Goal: Information Seeking & Learning: Learn about a topic

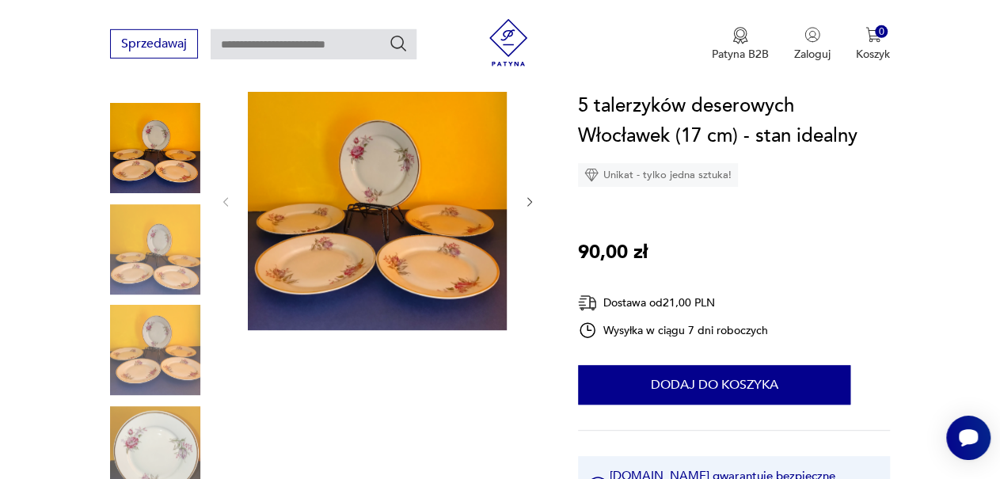
scroll to position [192, 0]
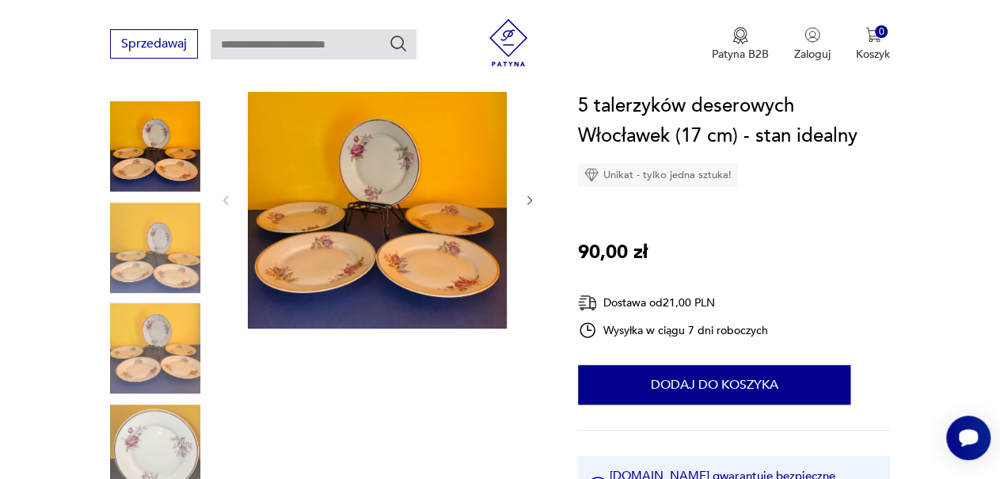
click at [390, 245] on img at bounding box center [377, 199] width 259 height 259
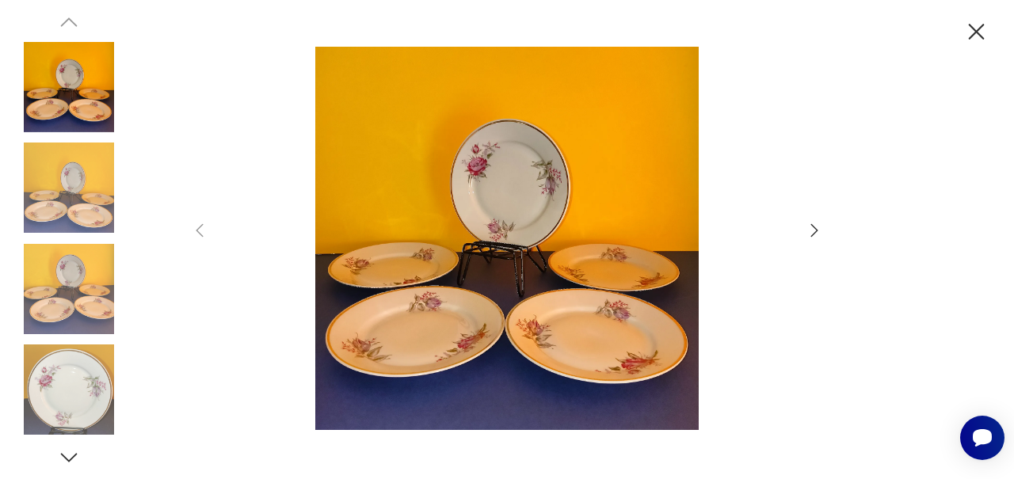
click at [625, 232] on img at bounding box center [507, 238] width 564 height 383
click at [810, 224] on icon "button" at bounding box center [814, 230] width 19 height 19
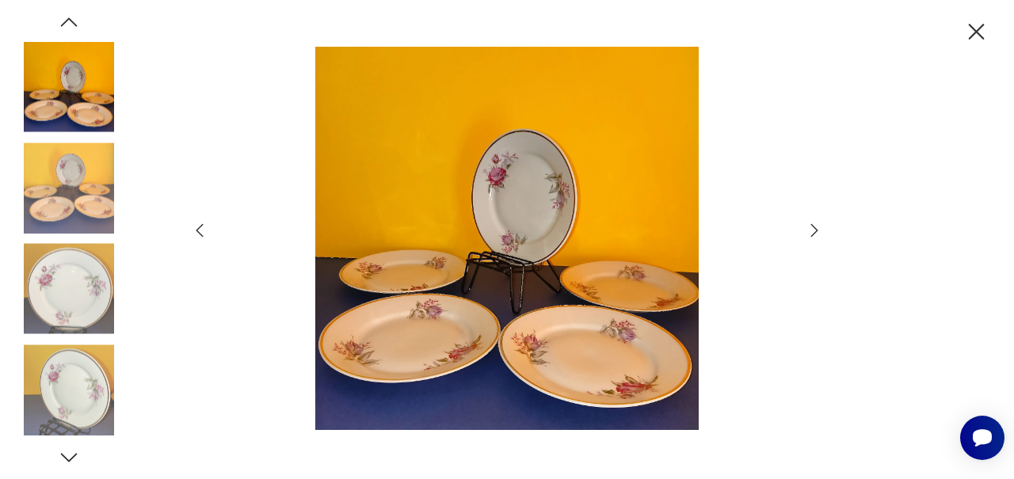
click at [810, 224] on icon "button" at bounding box center [814, 230] width 19 height 19
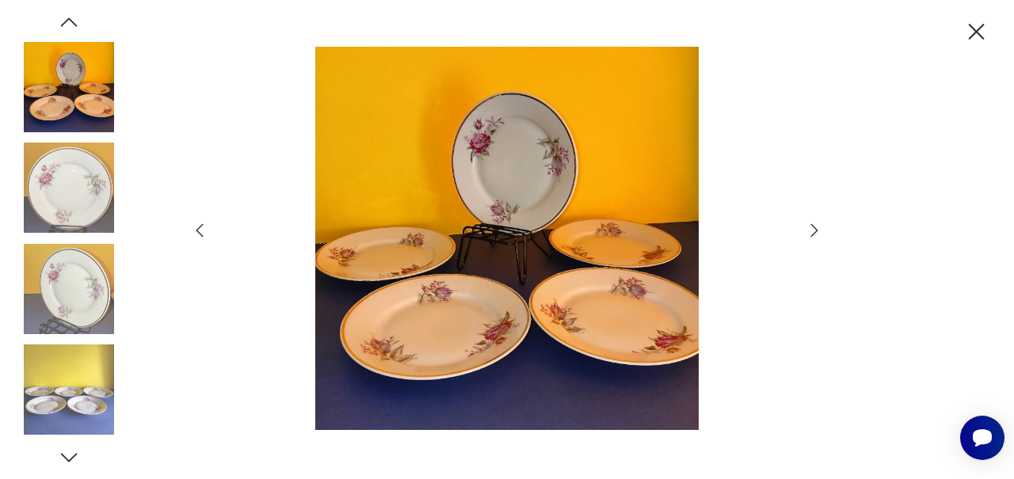
click at [810, 224] on icon "button" at bounding box center [814, 230] width 19 height 19
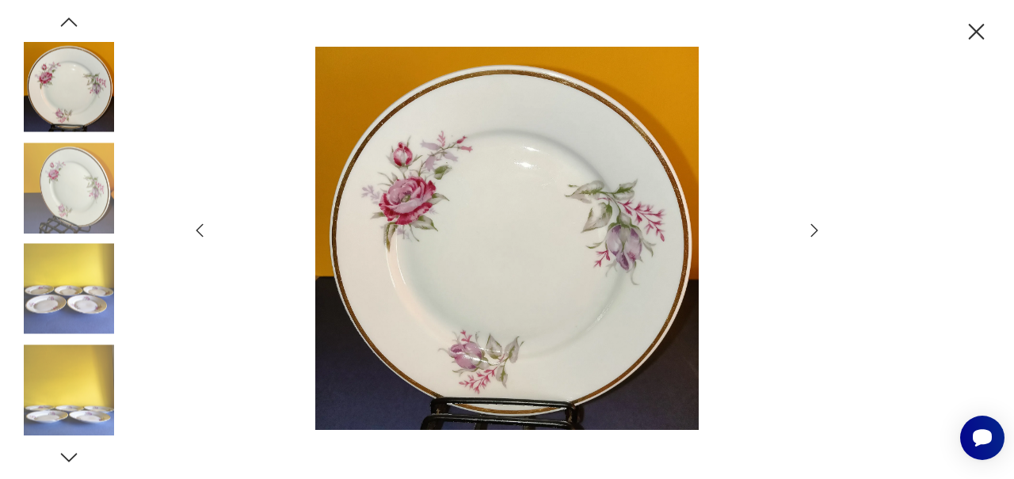
click at [810, 224] on icon "button" at bounding box center [814, 230] width 19 height 19
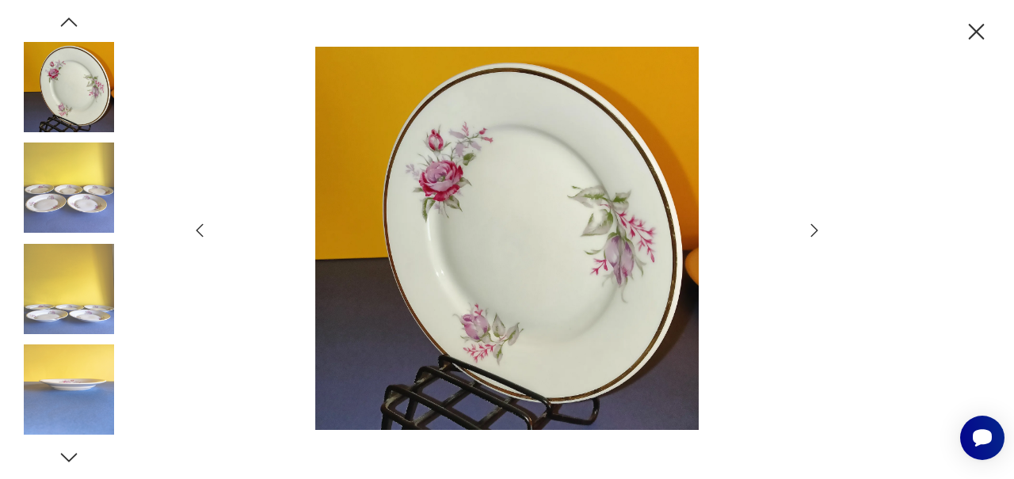
click at [810, 224] on icon "button" at bounding box center [814, 230] width 19 height 19
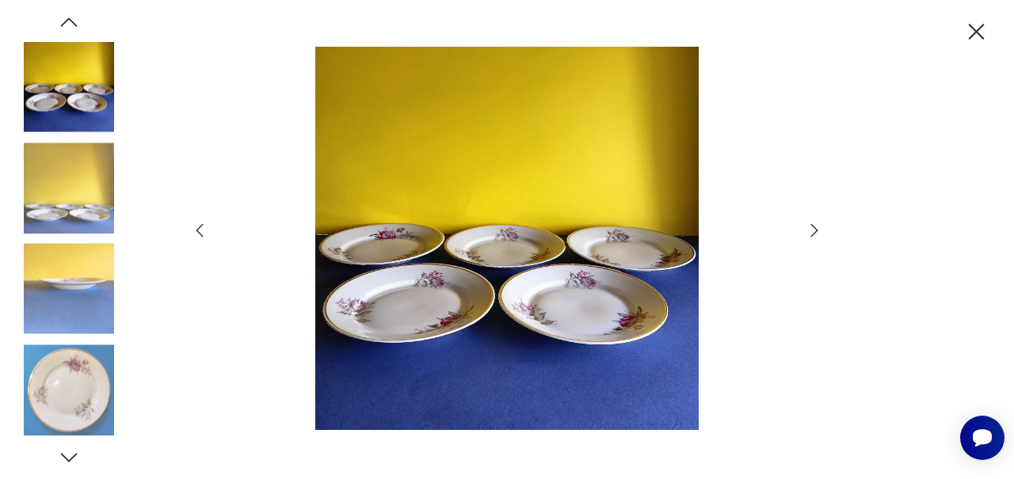
click at [810, 224] on icon "button" at bounding box center [814, 230] width 19 height 19
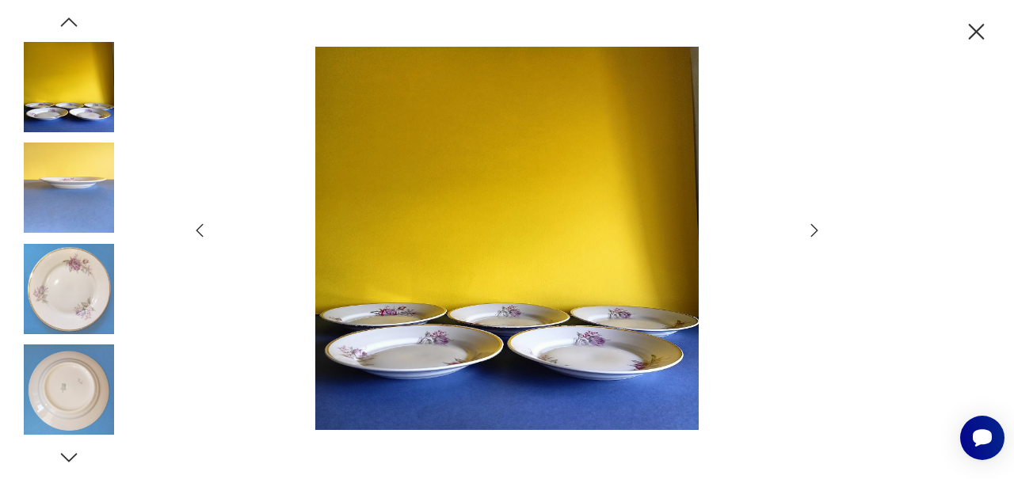
click at [970, 32] on icon "button" at bounding box center [976, 32] width 28 height 28
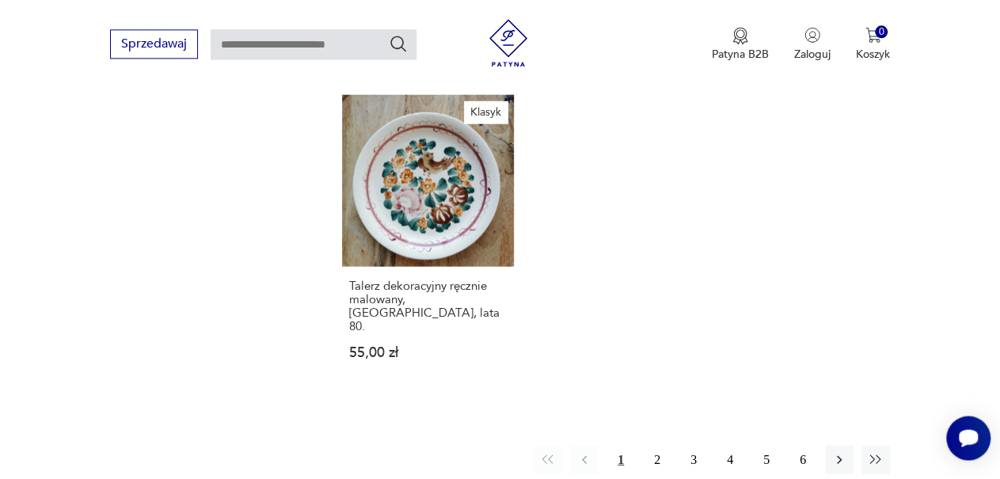
scroll to position [1941, 0]
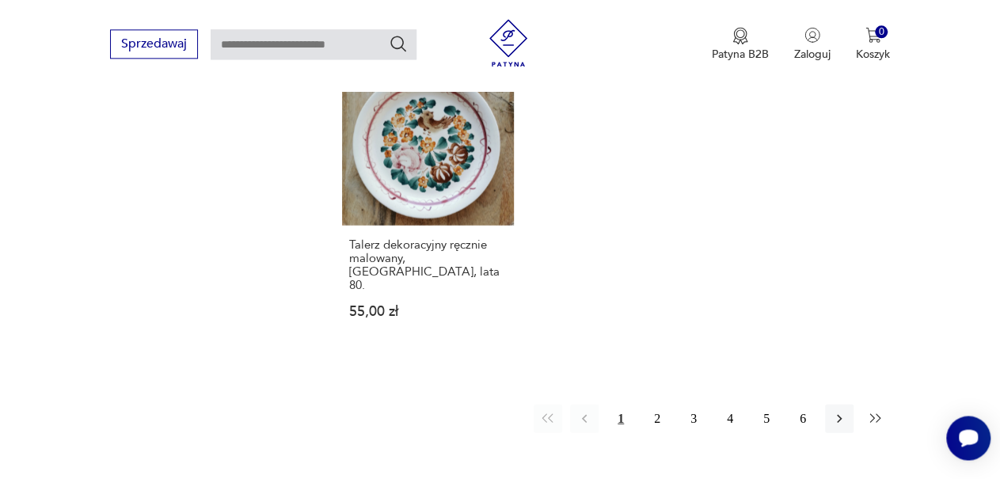
click at [878, 410] on icon "button" at bounding box center [876, 418] width 16 height 16
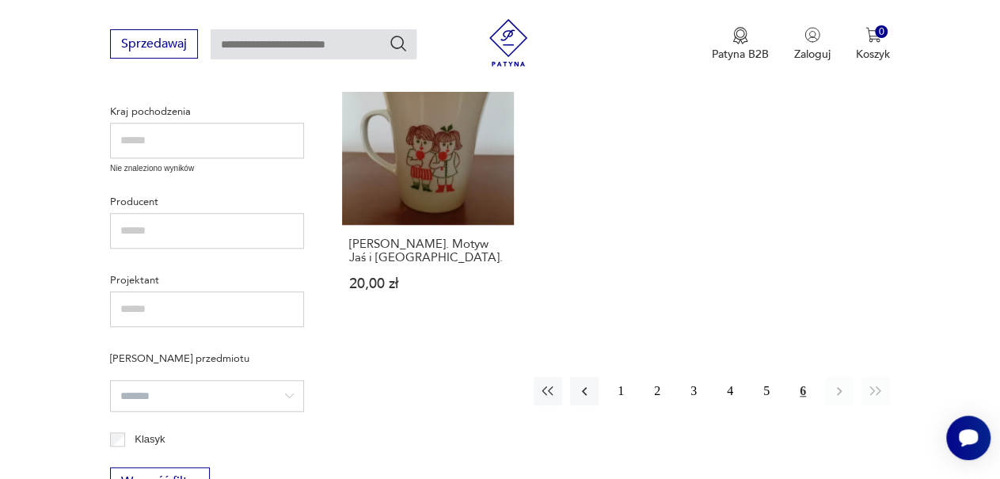
scroll to position [664, 0]
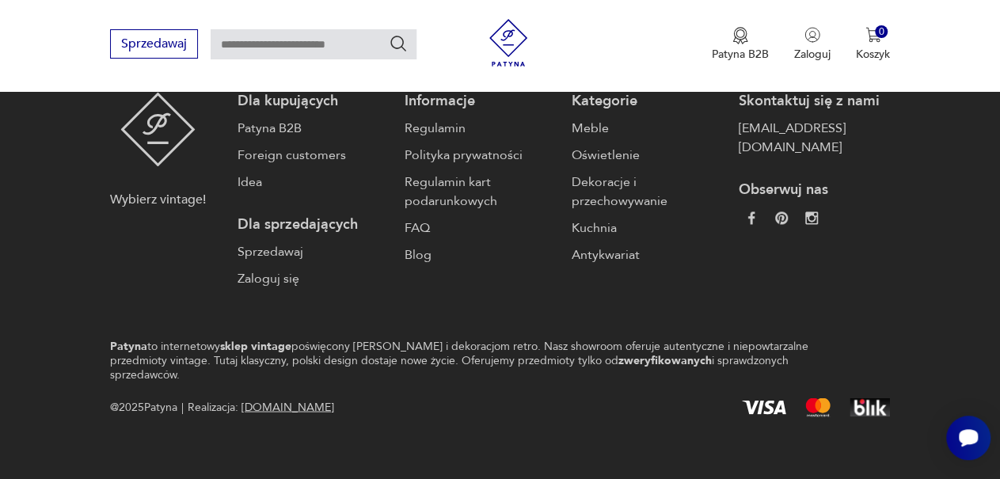
scroll to position [2392, 0]
